Goal: Task Accomplishment & Management: Manage account settings

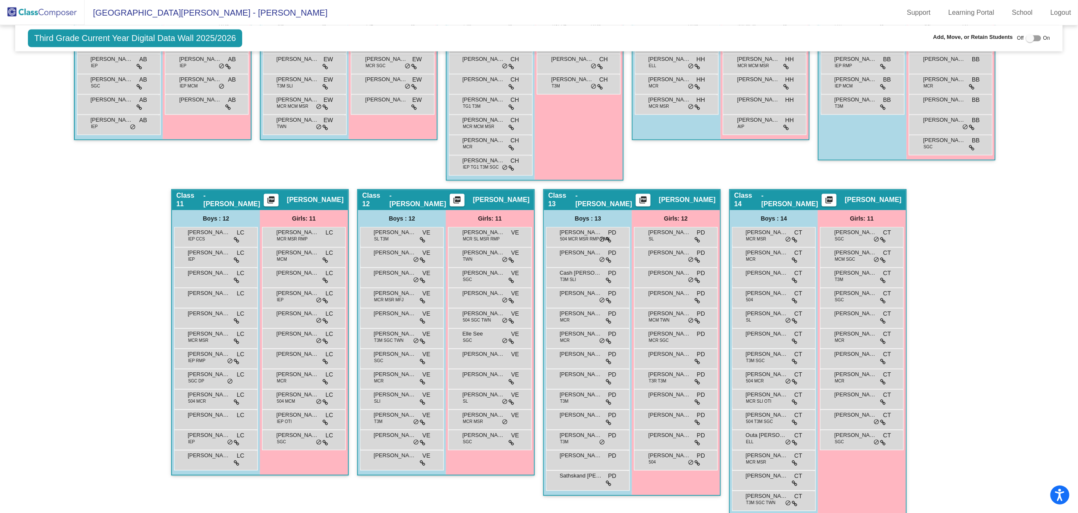
scroll to position [834, 0]
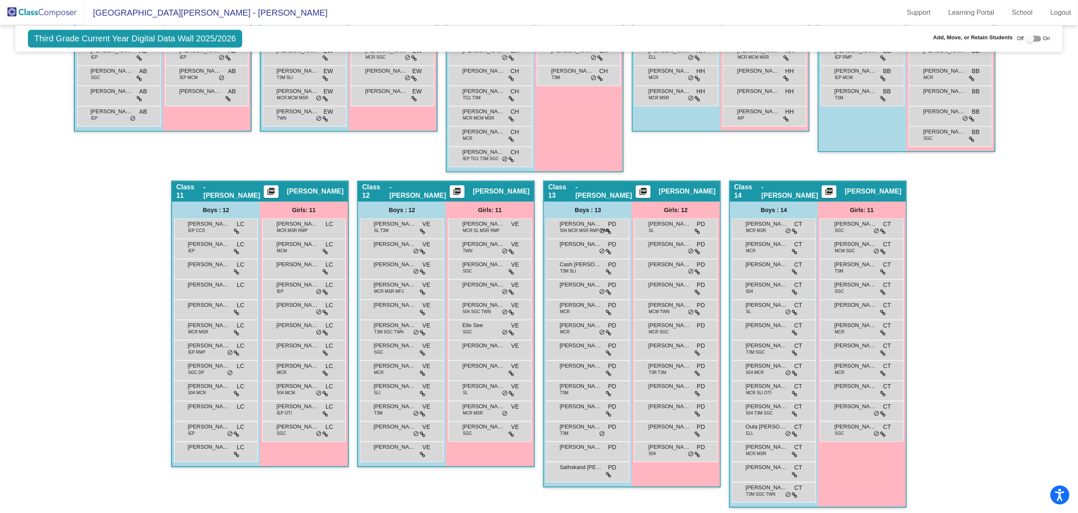
drag, startPoint x: 1073, startPoint y: 355, endPoint x: 1071, endPoint y: 345, distance: 10.4
click at [1071, 345] on mat-sidenav-content "Third Grade Current Year Digital Data Wall 2025/2026 Add, Move, or Retain Stude…" at bounding box center [539, 269] width 1078 height 488
click at [848, 427] on span "[PERSON_NAME]" at bounding box center [855, 427] width 42 height 8
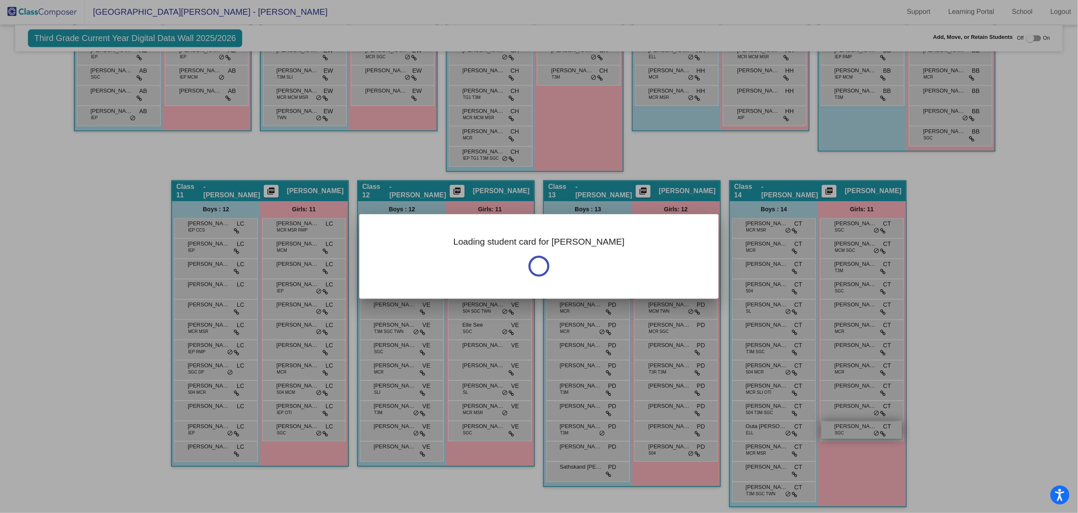
scroll to position [0, 0]
click at [848, 427] on div at bounding box center [539, 256] width 1078 height 513
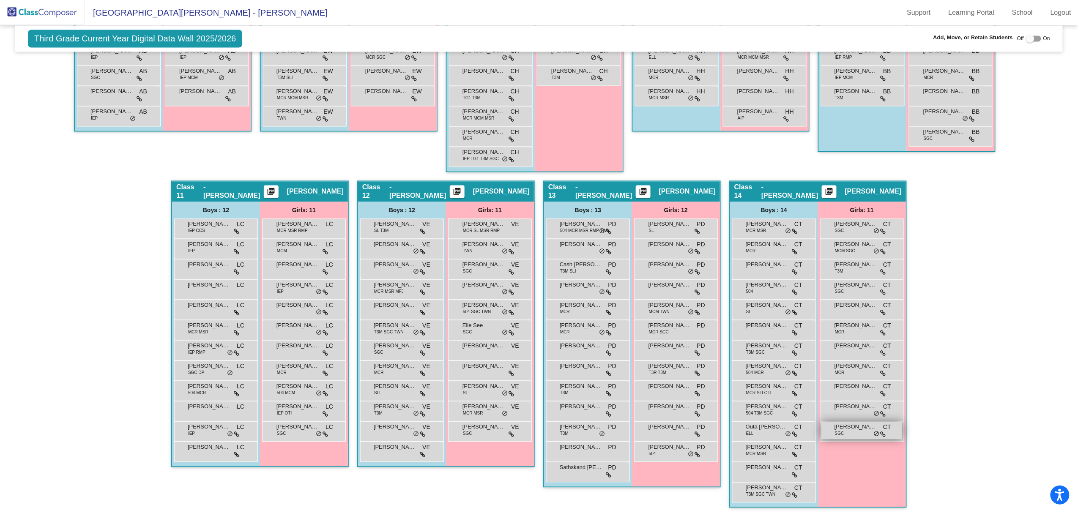
scroll to position [0, 0]
click at [848, 427] on span "[PERSON_NAME]" at bounding box center [855, 427] width 42 height 8
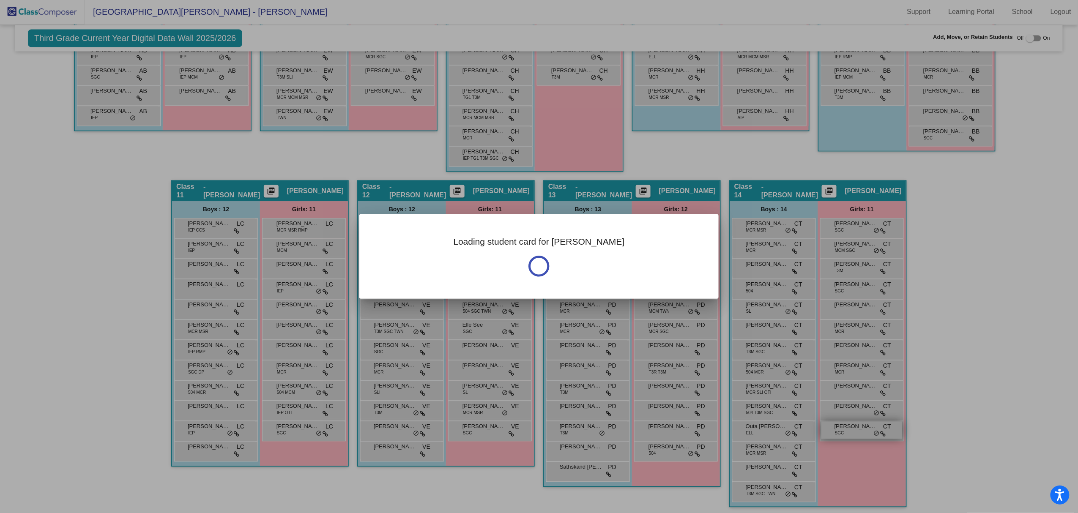
scroll to position [0, 0]
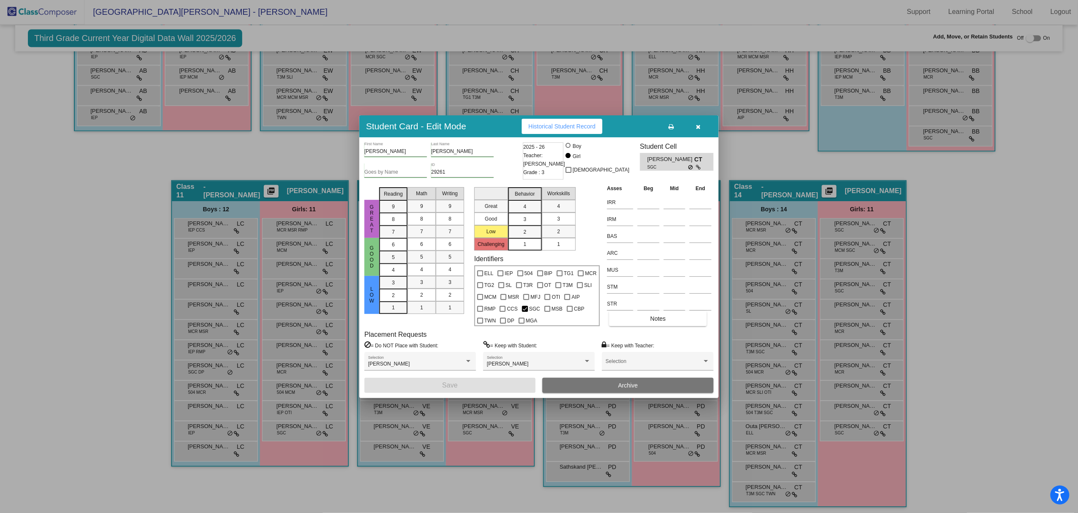
click at [695, 129] on button "button" at bounding box center [698, 126] width 27 height 15
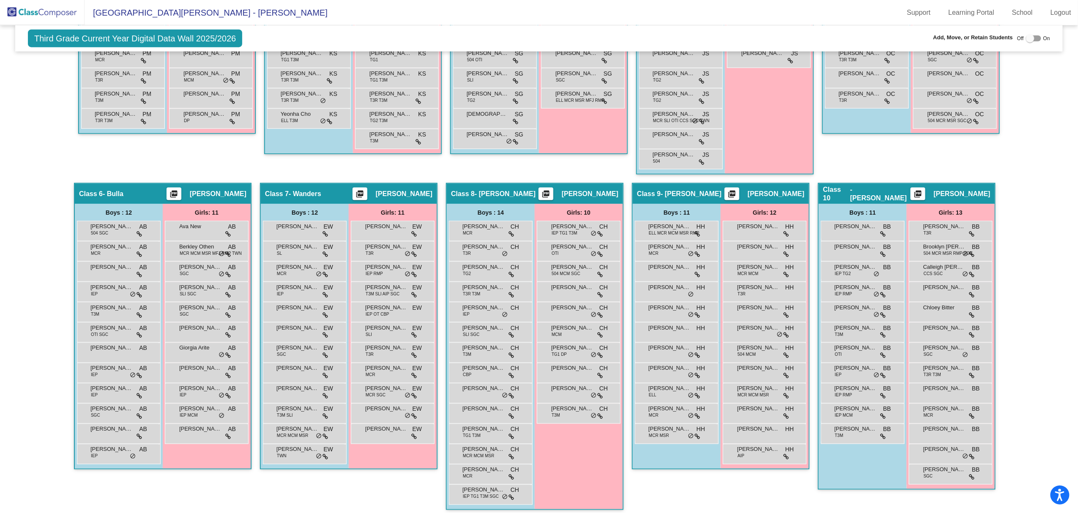
scroll to position [787, 0]
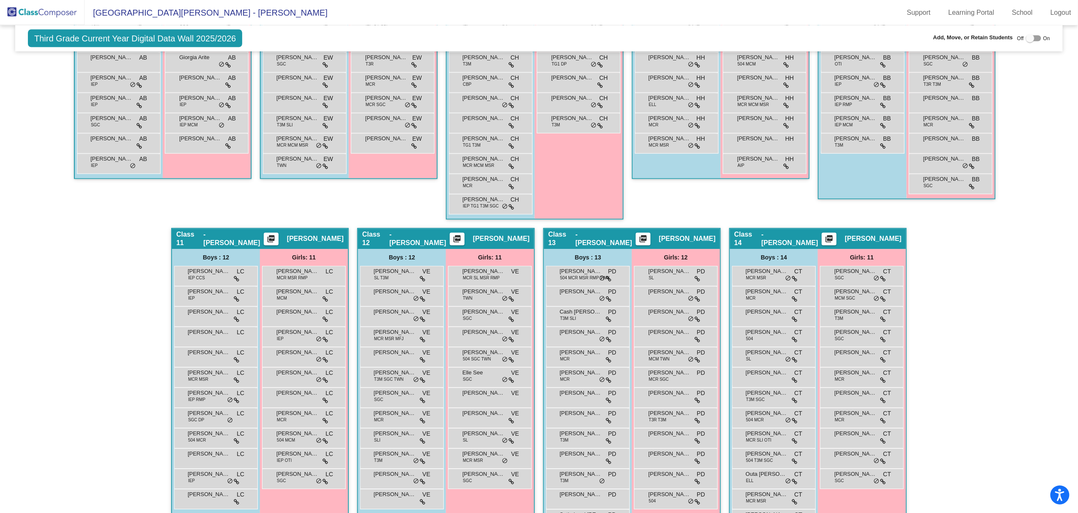
click at [109, 293] on div "Hallway - Hallway Class picture_as_pdf Add Student First Name Last Name Student…" at bounding box center [539, 60] width 1035 height 1007
click at [217, 273] on span "[PERSON_NAME]" at bounding box center [209, 272] width 42 height 8
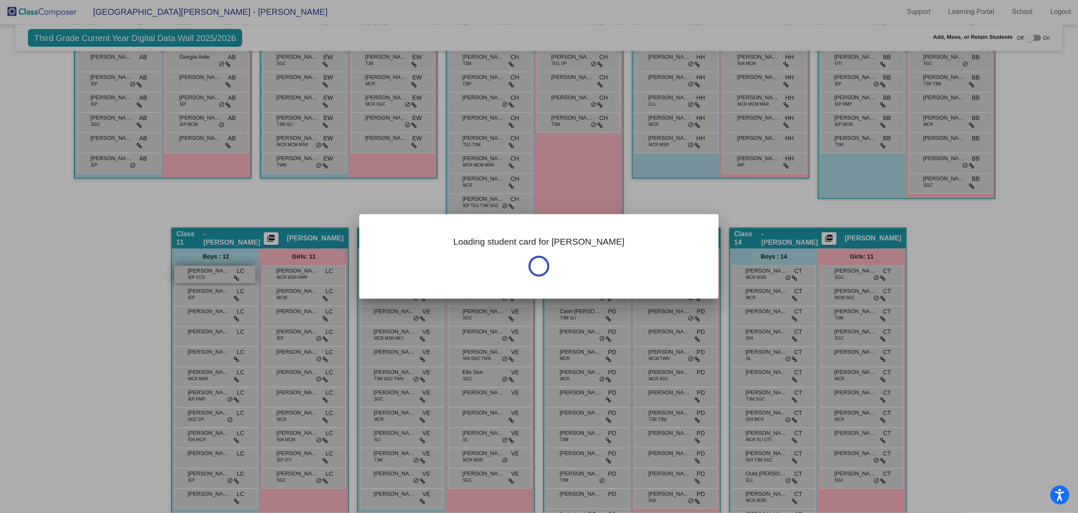
click at [217, 273] on div at bounding box center [539, 256] width 1078 height 513
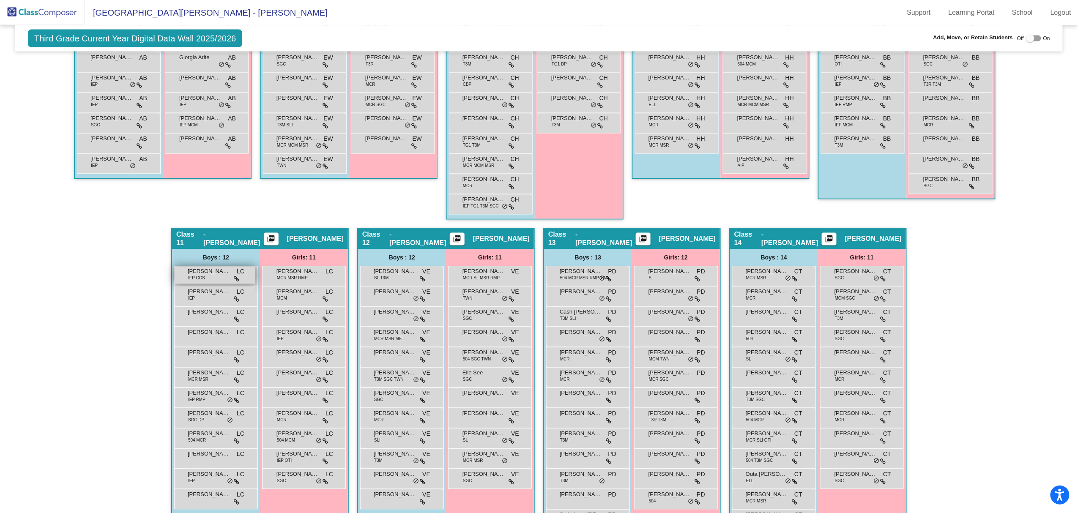
scroll to position [0, 0]
click at [195, 271] on span "[PERSON_NAME]" at bounding box center [209, 272] width 42 height 8
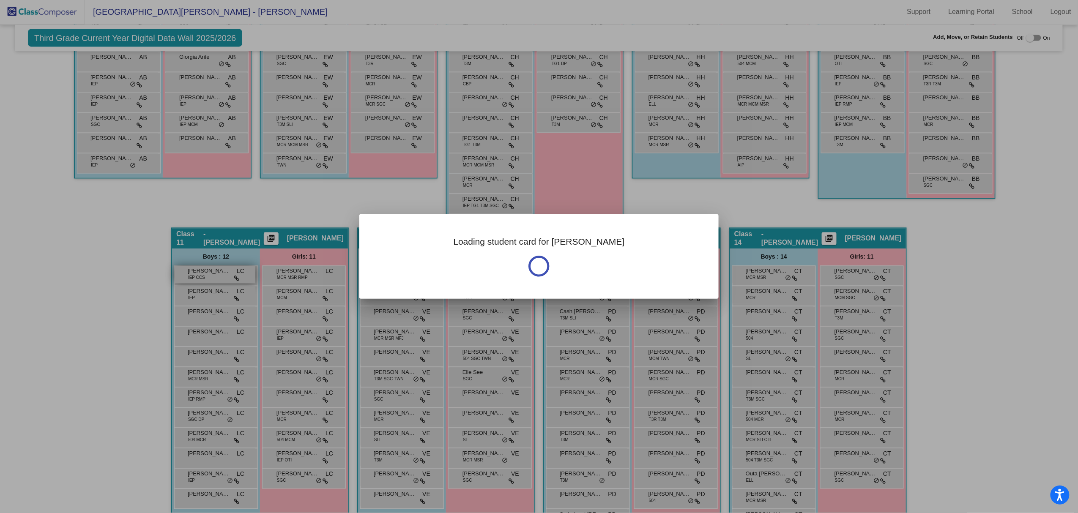
scroll to position [0, 0]
click at [195, 271] on div at bounding box center [539, 256] width 1078 height 513
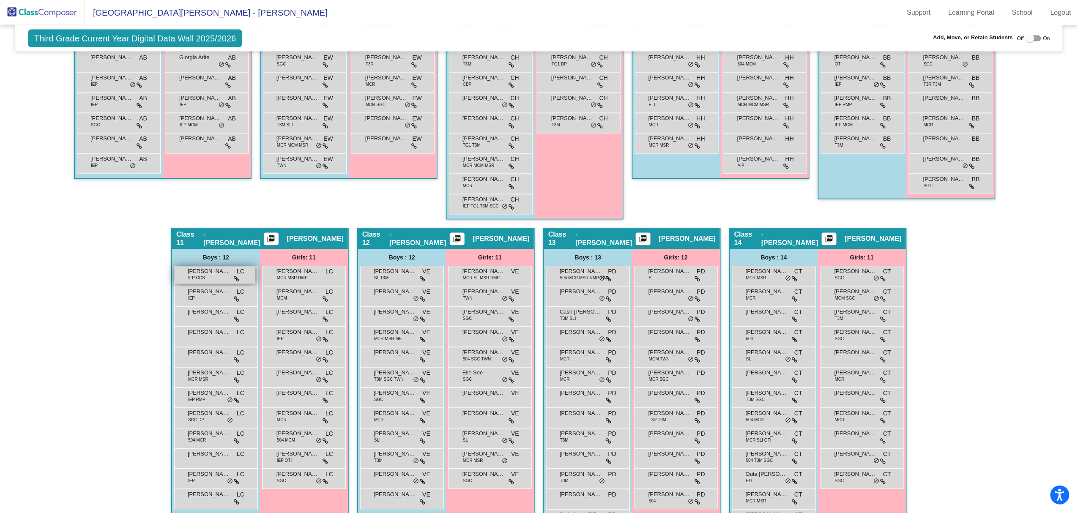
scroll to position [0, 0]
click at [195, 271] on span "[PERSON_NAME]" at bounding box center [209, 272] width 42 height 8
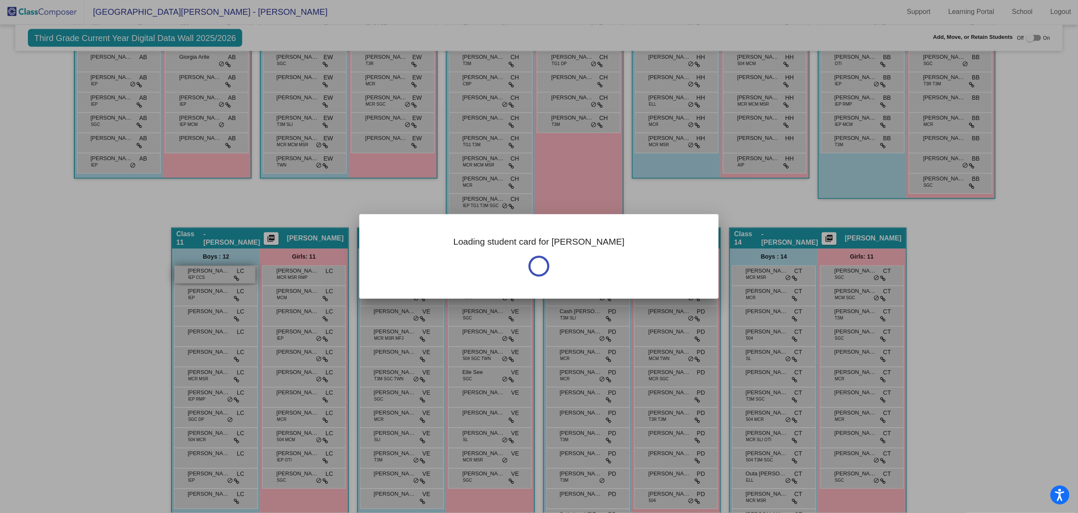
scroll to position [0, 0]
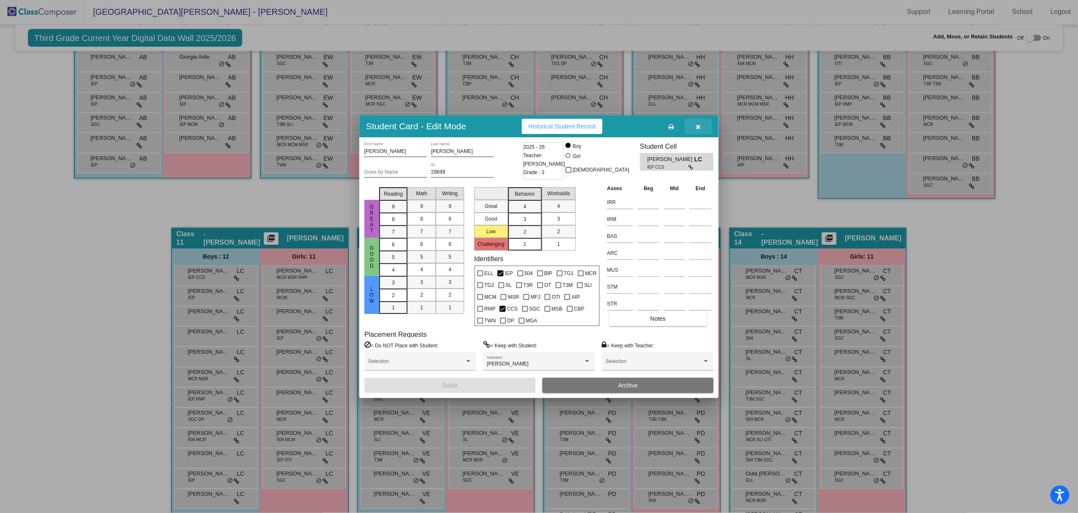
click at [697, 127] on icon "button" at bounding box center [698, 127] width 5 height 6
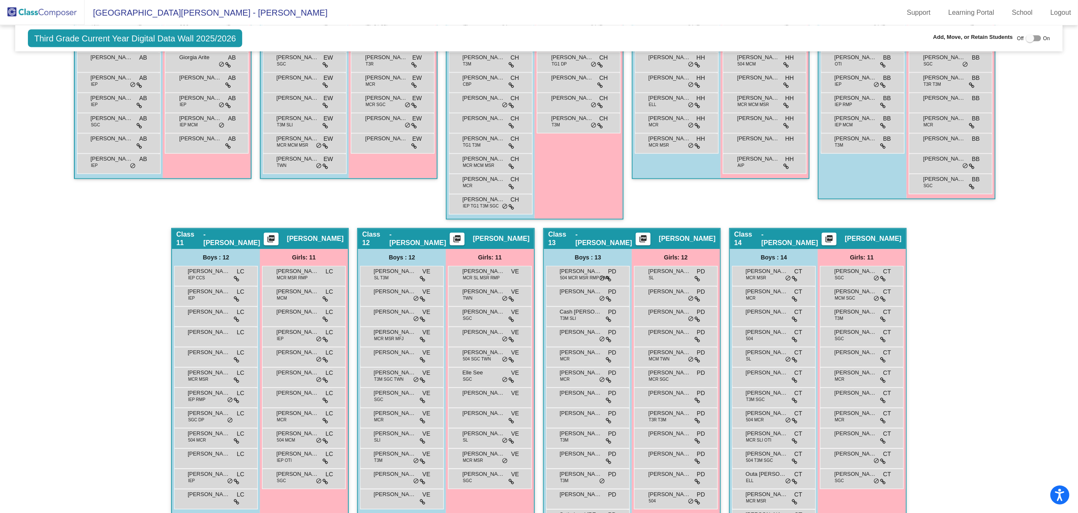
scroll to position [0, 0]
click at [206, 269] on span "[PERSON_NAME]" at bounding box center [209, 272] width 42 height 8
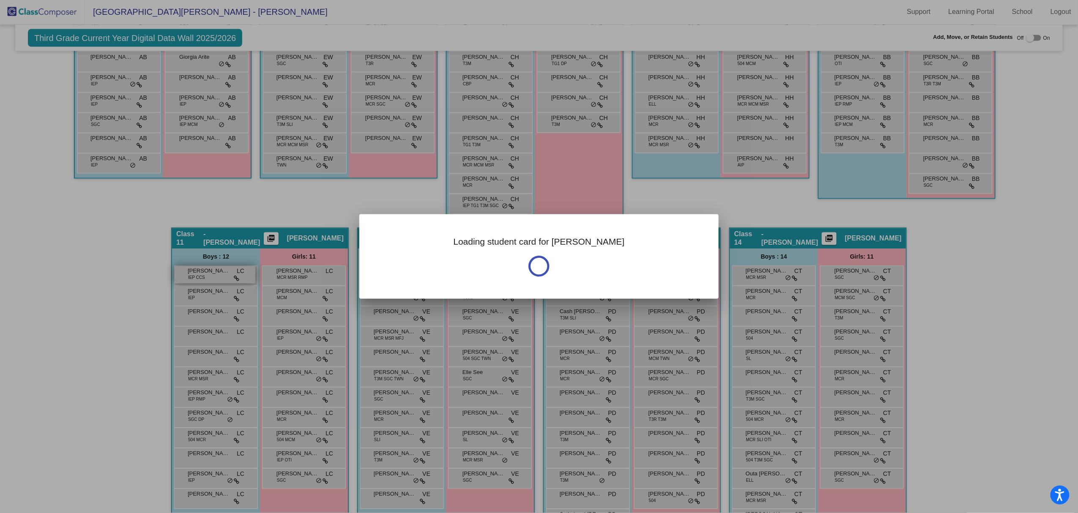
click at [205, 270] on div at bounding box center [539, 256] width 1078 height 513
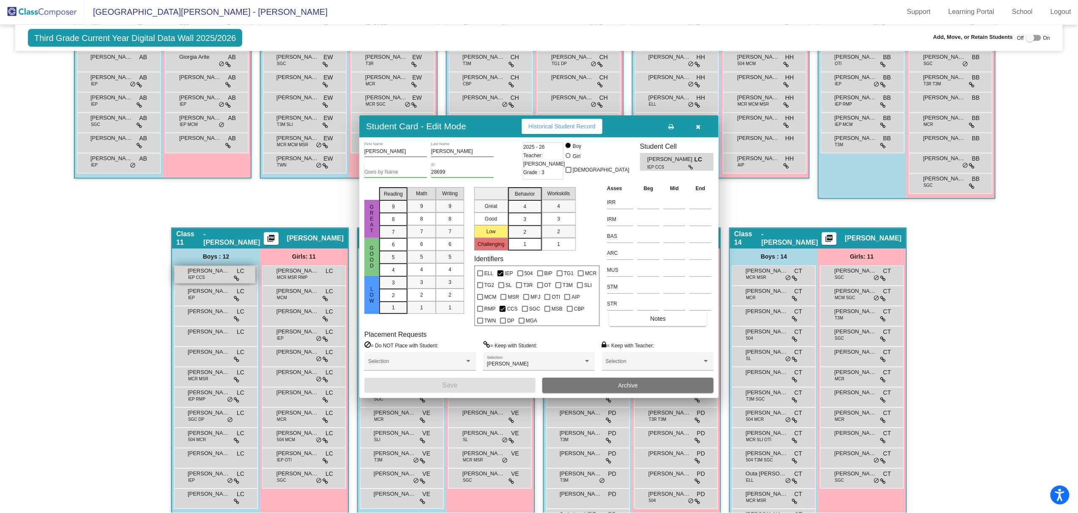
scroll to position [0, 0]
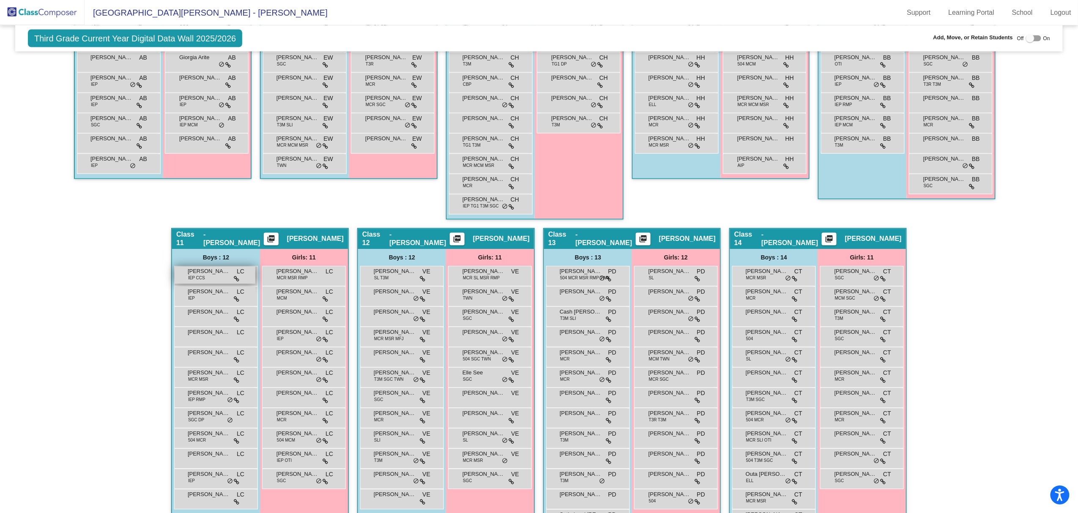
click at [200, 275] on span "IEP CCS" at bounding box center [196, 278] width 17 height 6
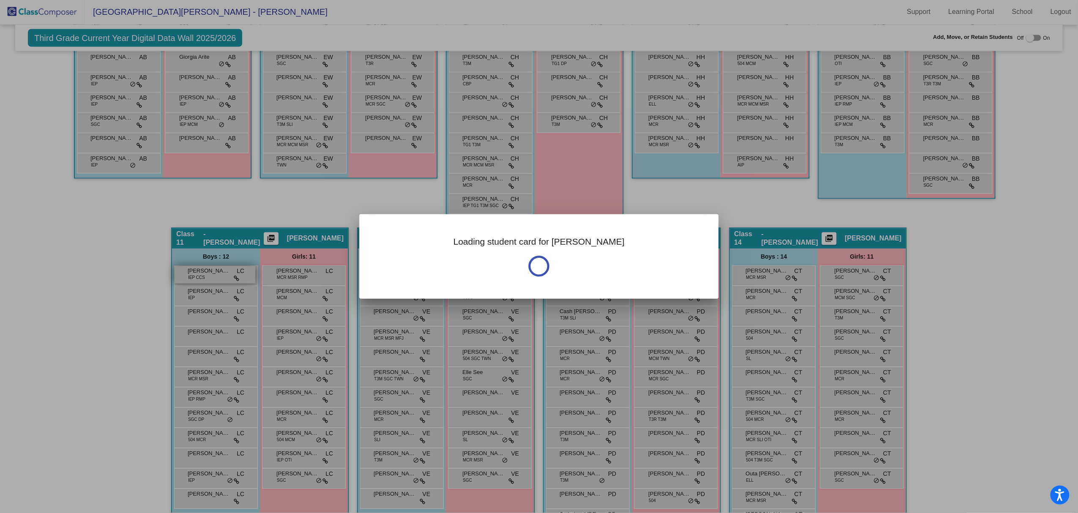
click at [200, 273] on div at bounding box center [539, 256] width 1078 height 513
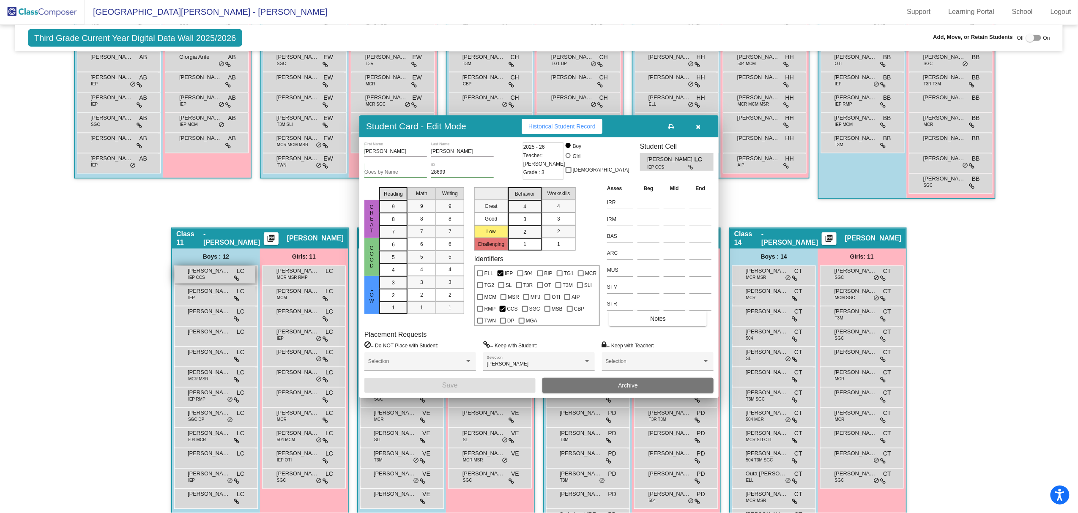
scroll to position [0, 0]
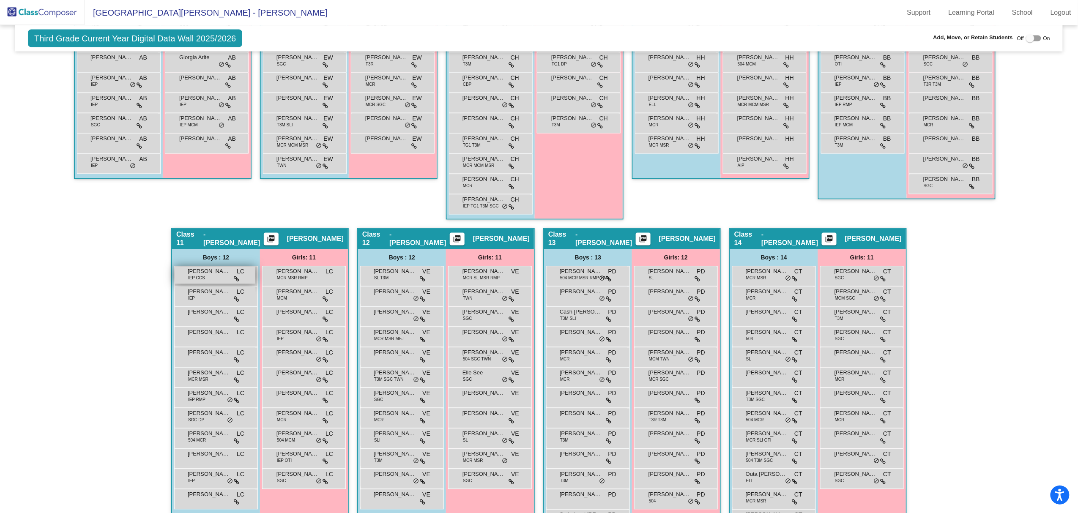
click at [200, 275] on span "IEP CCS" at bounding box center [196, 278] width 17 height 6
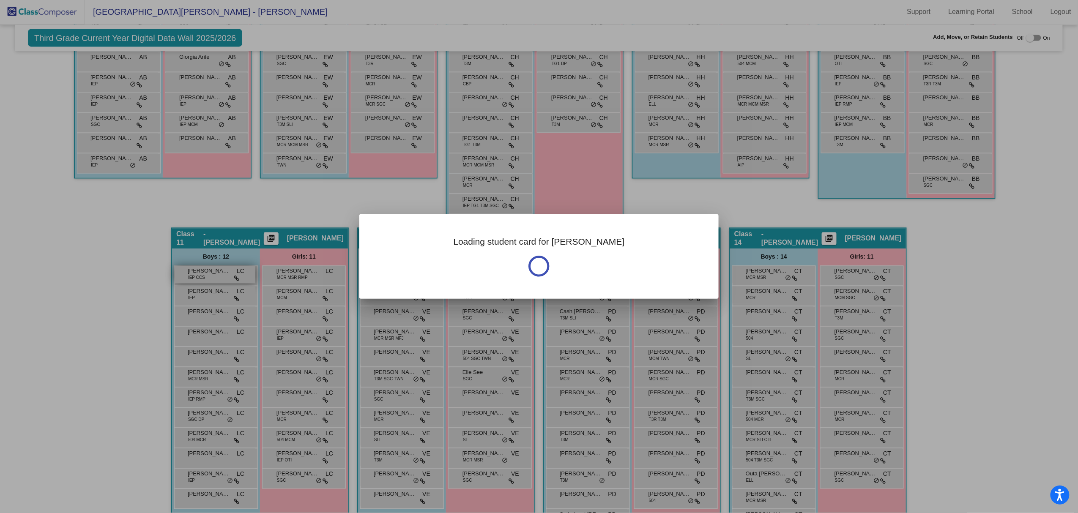
scroll to position [0, 0]
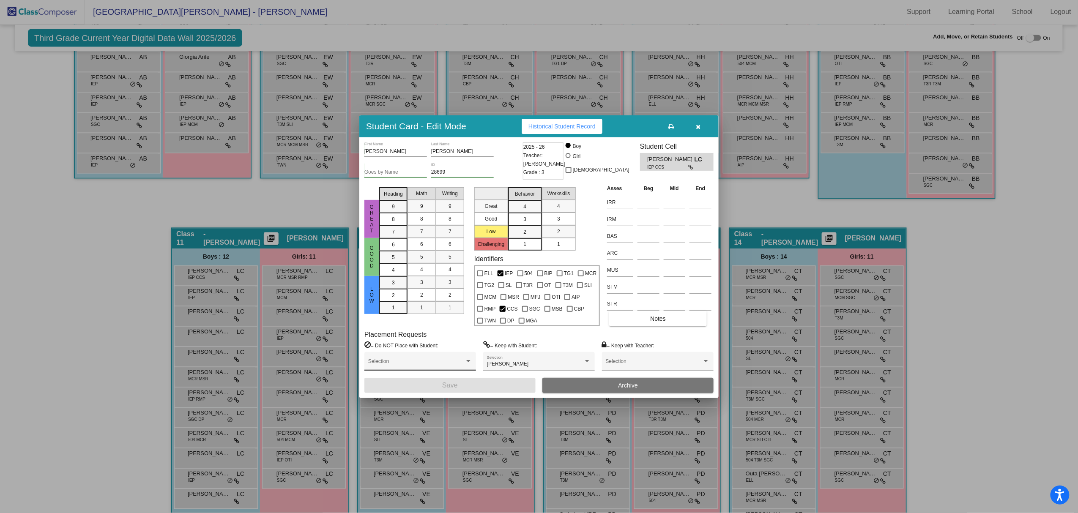
click at [466, 364] on div at bounding box center [420, 364] width 104 height 6
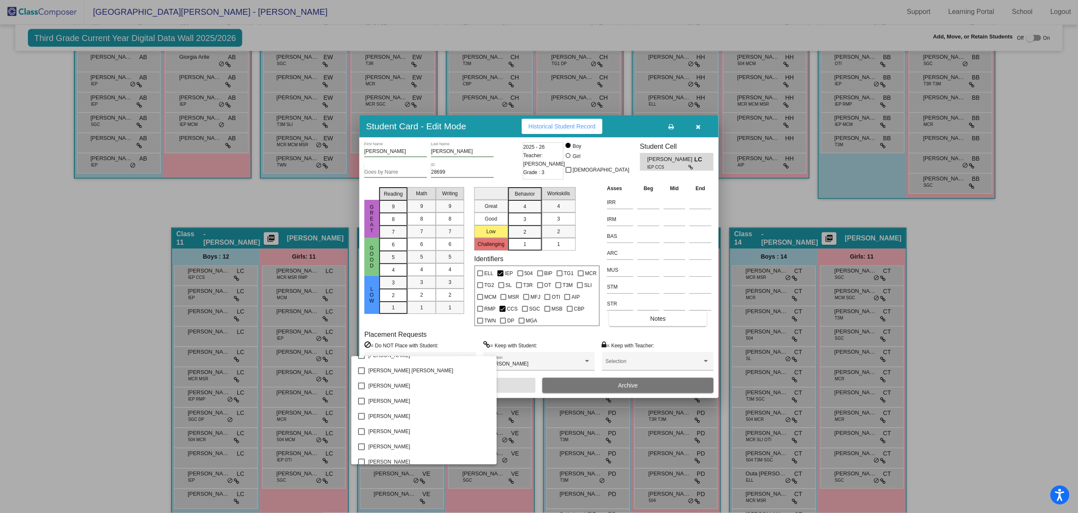
scroll to position [2942, 0]
click at [359, 420] on mat-pseudo-checkbox at bounding box center [361, 419] width 7 height 7
click at [511, 383] on div at bounding box center [539, 256] width 1078 height 513
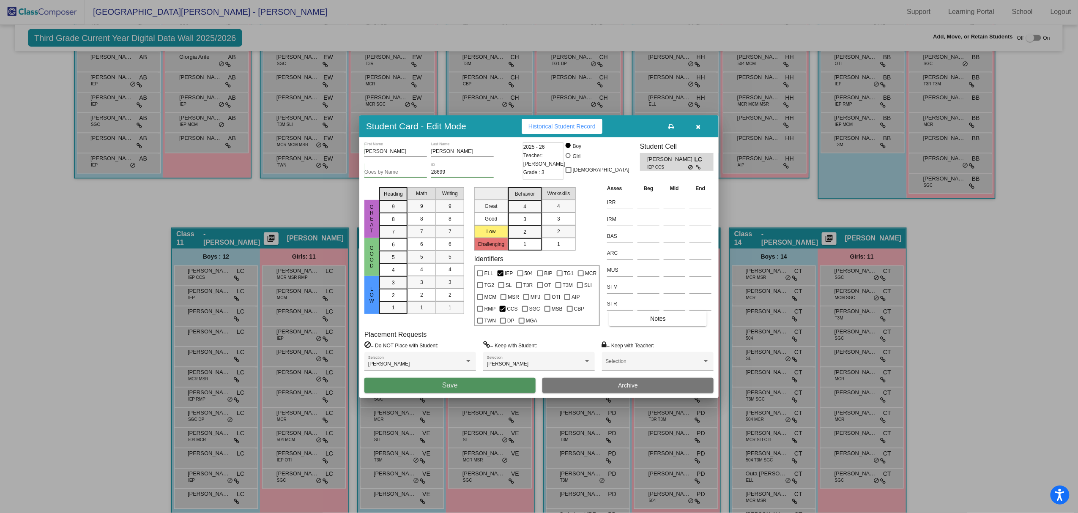
click at [455, 384] on span "Save" at bounding box center [449, 385] width 15 height 7
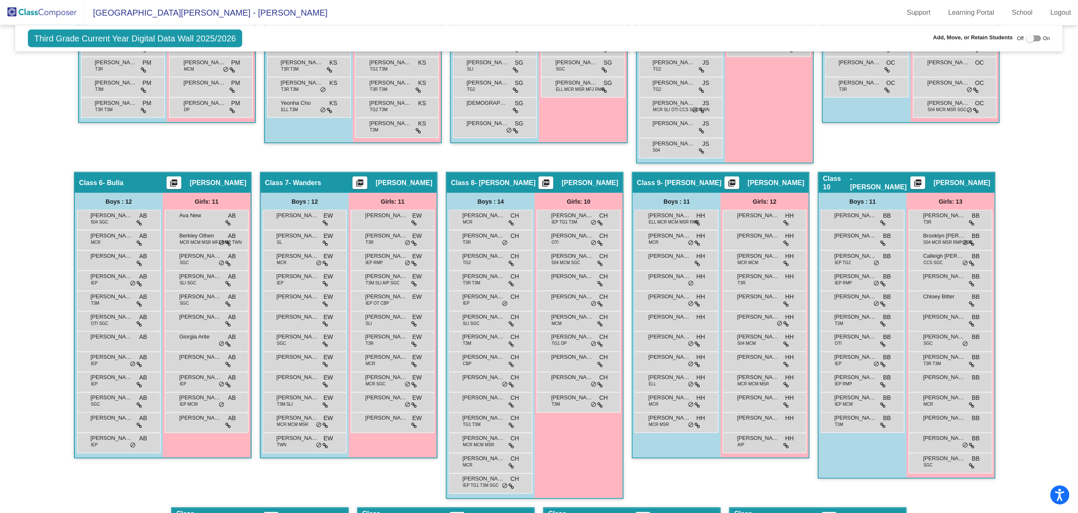
scroll to position [559, 0]
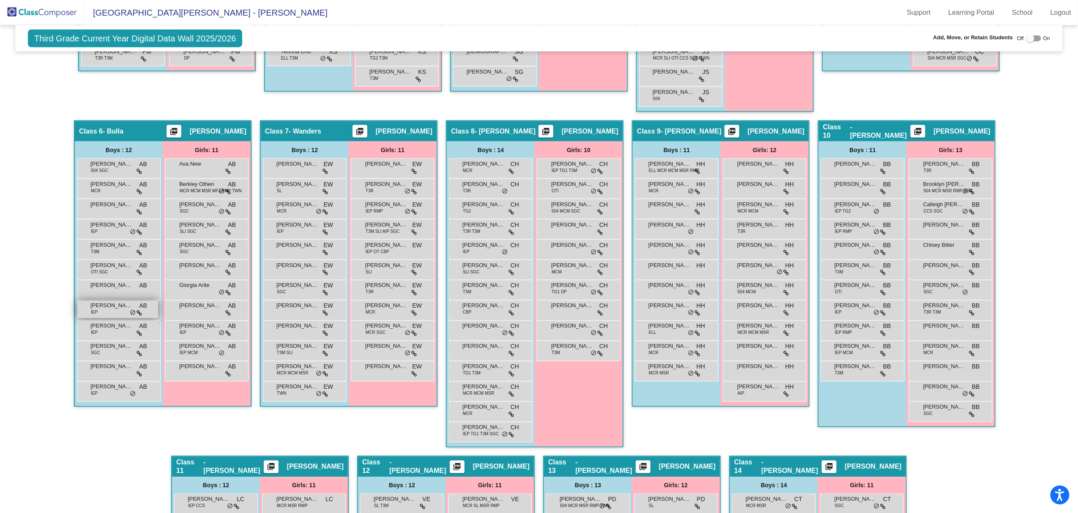
click at [106, 310] on div "[PERSON_NAME] IEP AB lock do_not_disturb_alt" at bounding box center [117, 309] width 81 height 17
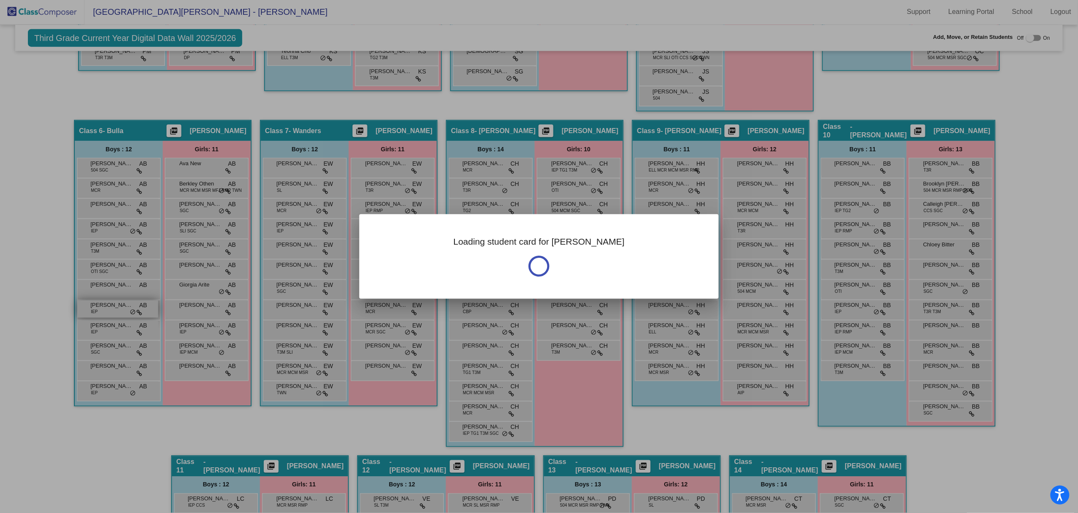
scroll to position [0, 0]
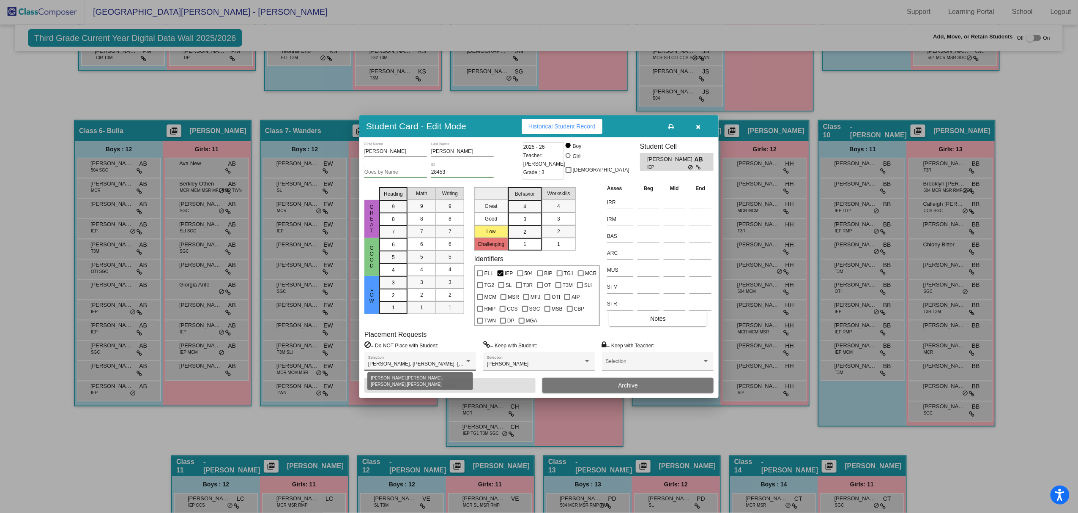
click at [472, 359] on div at bounding box center [469, 361] width 8 height 6
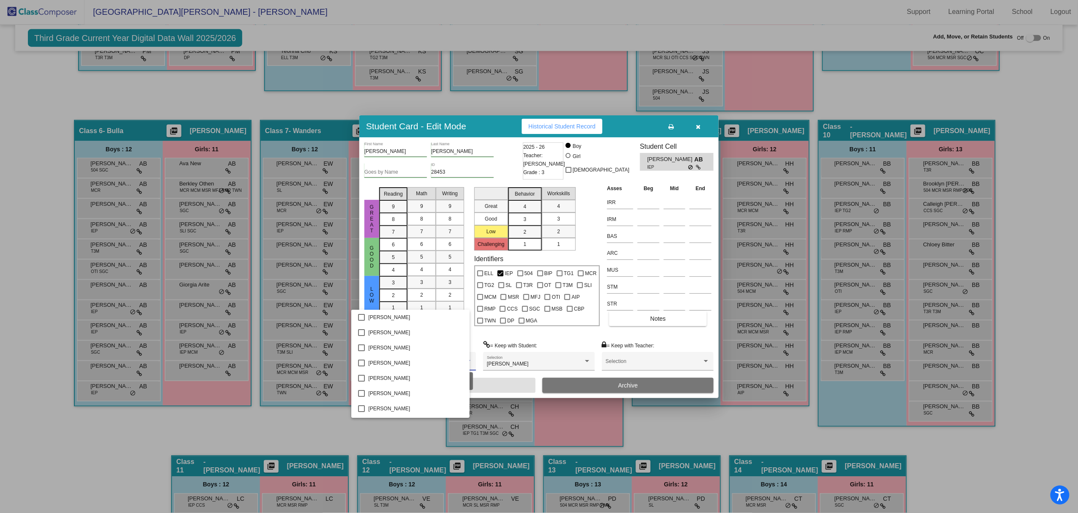
scroll to position [532, 0]
click at [576, 87] on div at bounding box center [539, 256] width 1078 height 513
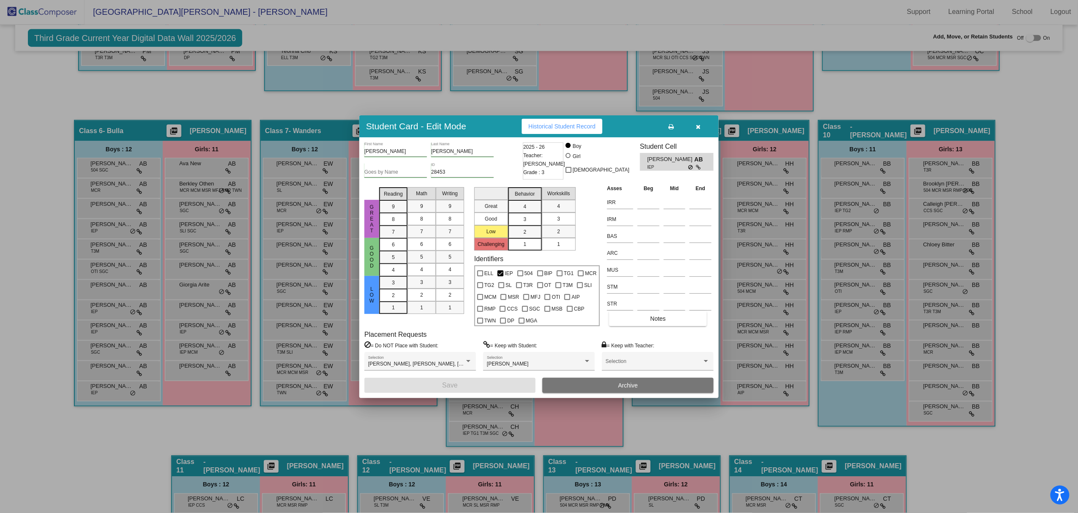
click at [80, 472] on div at bounding box center [539, 256] width 1078 height 513
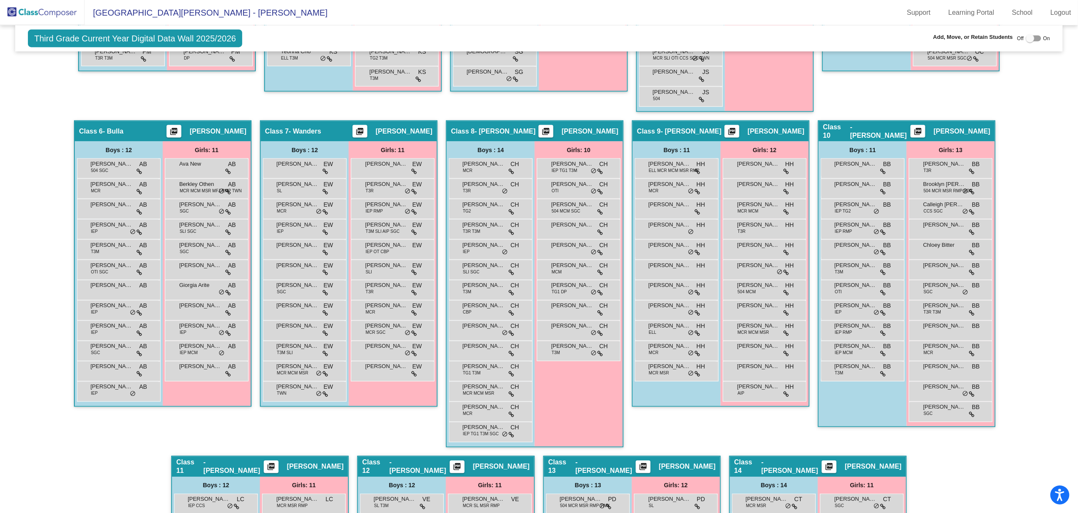
scroll to position [0, 0]
